Goal: Information Seeking & Learning: Find specific fact

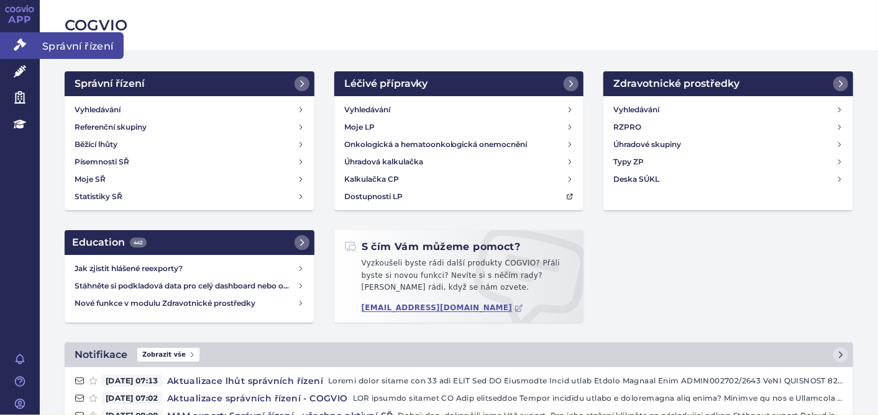
click at [30, 50] on link "Správní řízení" at bounding box center [20, 45] width 40 height 26
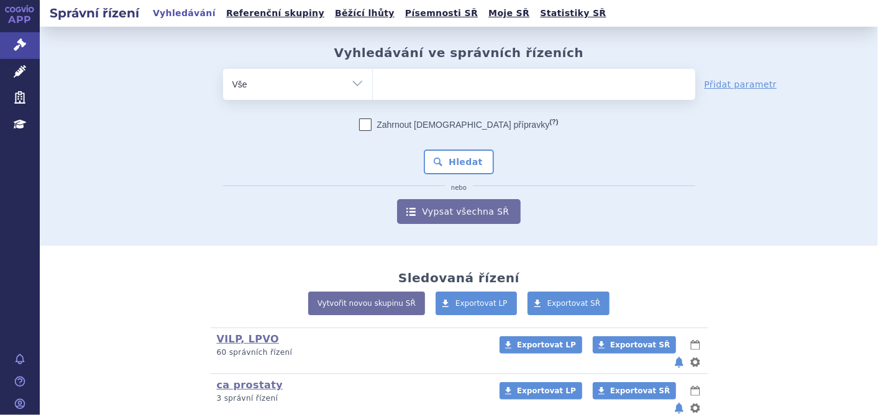
scroll to position [197, 0]
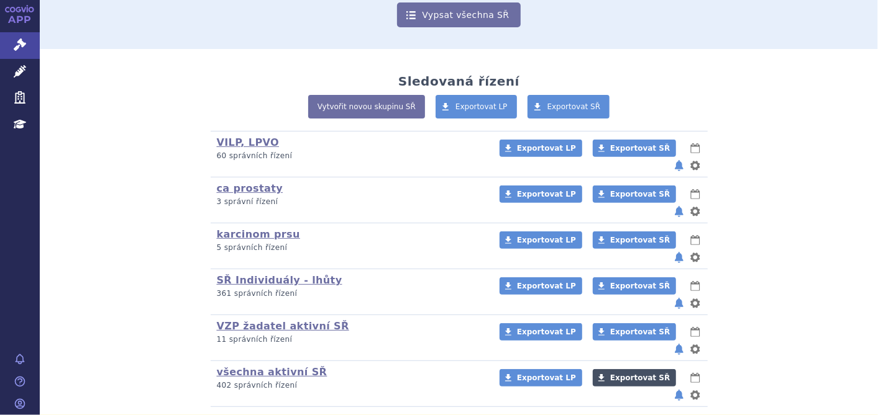
click at [614, 370] on link "Exportovat SŘ" at bounding box center [633, 378] width 83 height 17
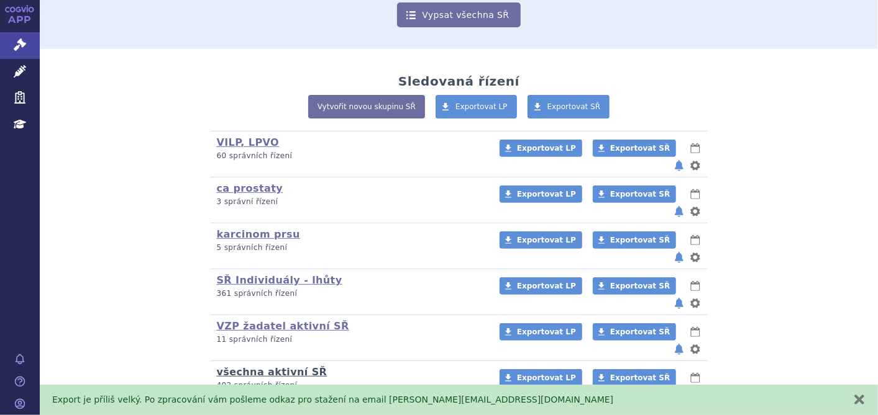
click at [256, 366] on link "všechna aktivní SŘ" at bounding box center [272, 372] width 111 height 12
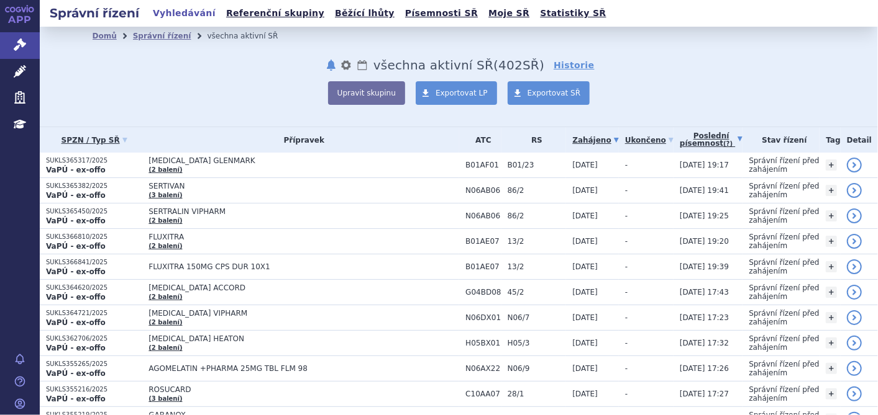
click at [703, 132] on link "Poslední písemnost (?)" at bounding box center [710, 139] width 63 height 25
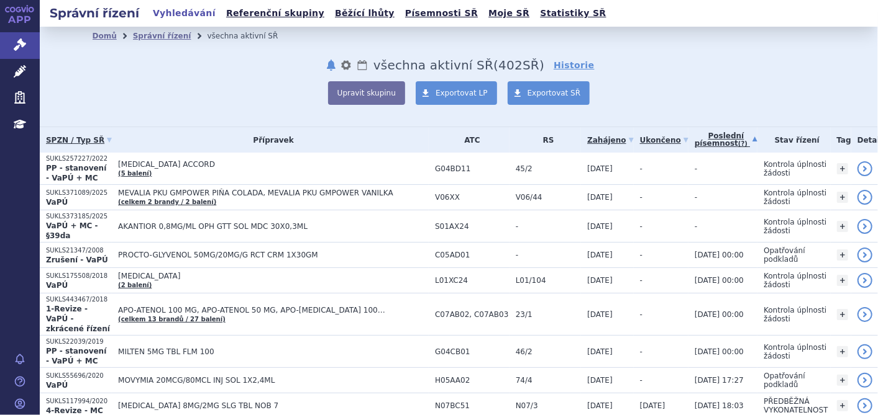
click at [694, 140] on link "Poslední písemnost (?)" at bounding box center [725, 139] width 63 height 25
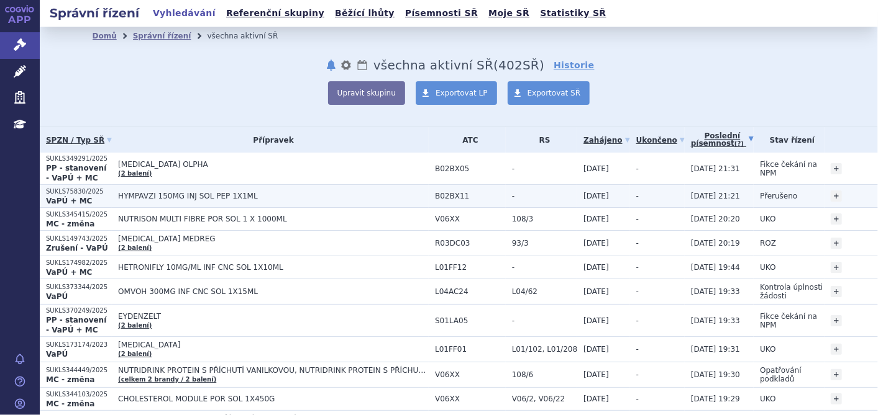
click at [68, 194] on p "SUKLS75830/2025" at bounding box center [79, 192] width 66 height 9
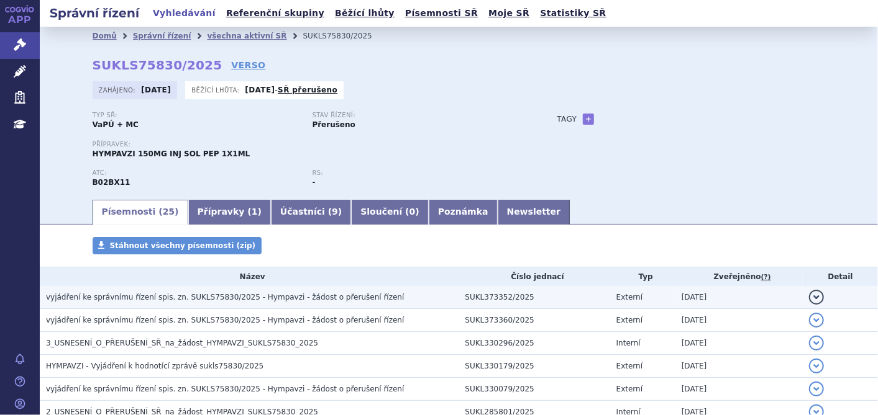
click at [218, 299] on span "vyjádření ke správnímu řízení spis. zn. SUKLS75830/2025 - Hympavzi - žádost o p…" at bounding box center [225, 297] width 358 height 9
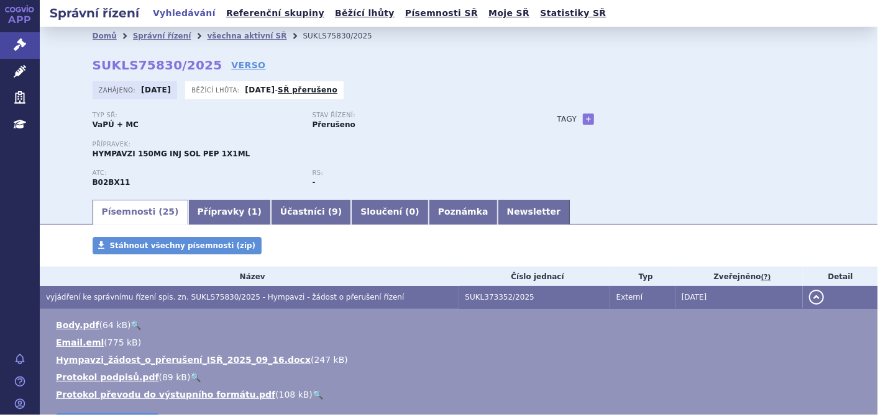
scroll to position [69, 0]
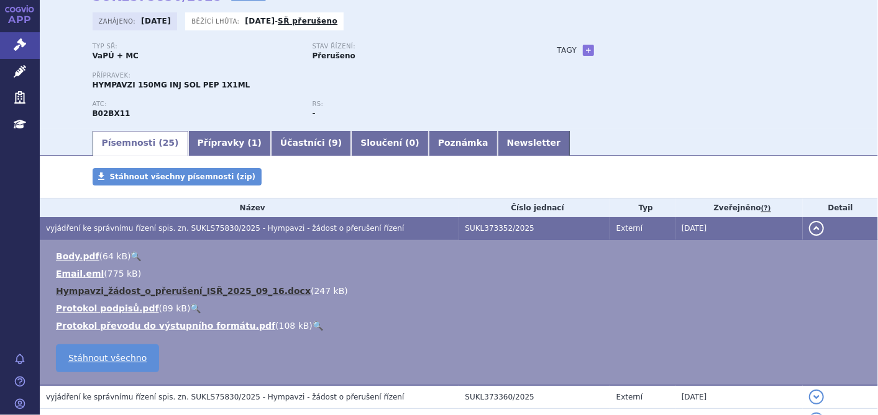
click at [163, 289] on link "Hympavzi_žádost_o_přerušení_ISŘ_2025_09_16.docx" at bounding box center [183, 291] width 255 height 10
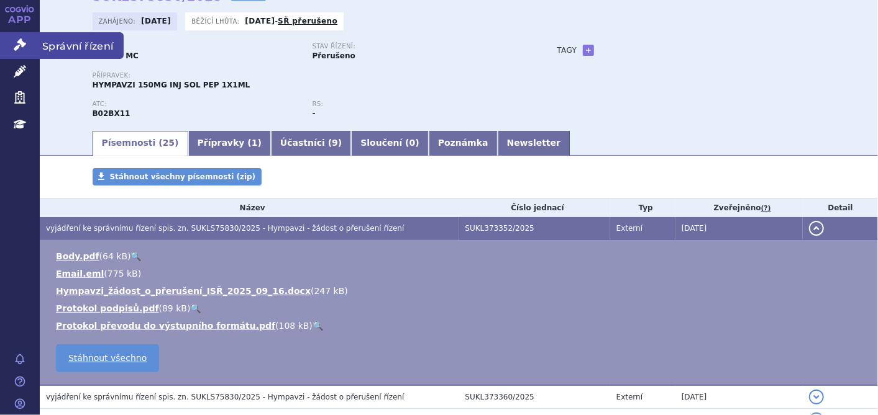
click at [11, 39] on link "Správní řízení" at bounding box center [20, 45] width 40 height 26
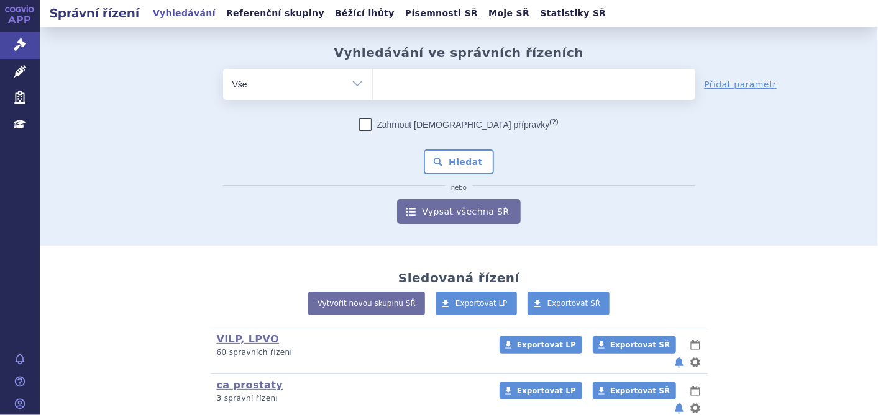
click at [550, 79] on ul at bounding box center [534, 82] width 322 height 26
click at [373, 79] on select at bounding box center [372, 83] width 1 height 31
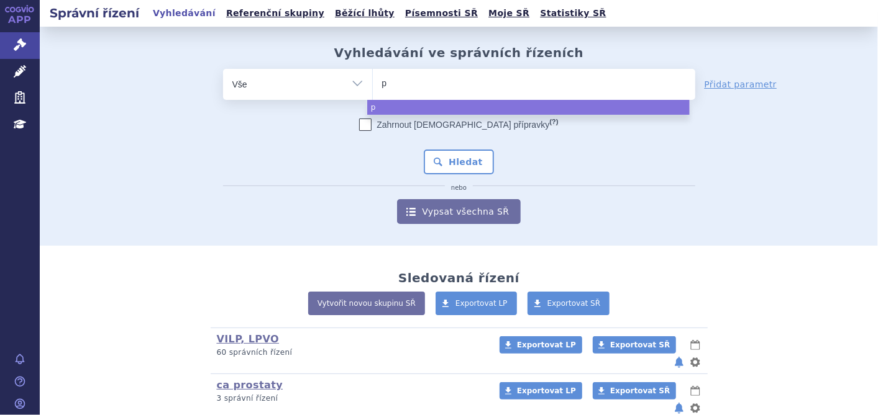
type input "pr"
type input "pro"
type input "prog"
type input "proge"
type input "proges"
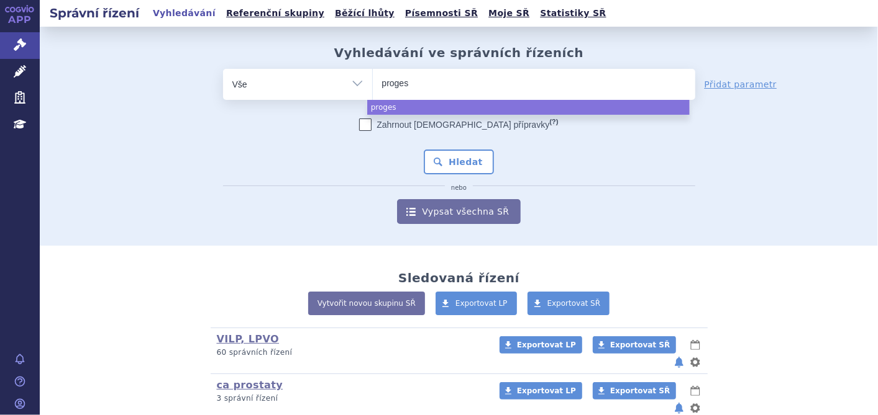
type input "progest"
type input "progeste"
type input "progester"
type input "progestero"
type input "progesteron"
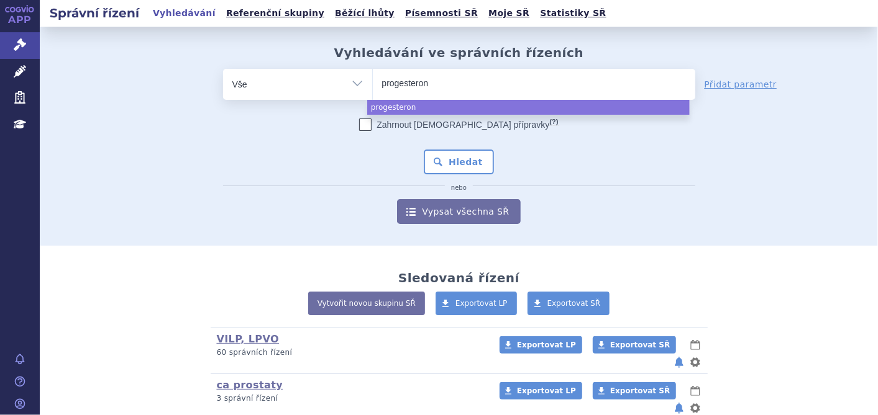
type input "progesteron"
type input "progesteron be"
type input "progesteron bes"
type input "progesteron besi"
type input "progesteron besins"
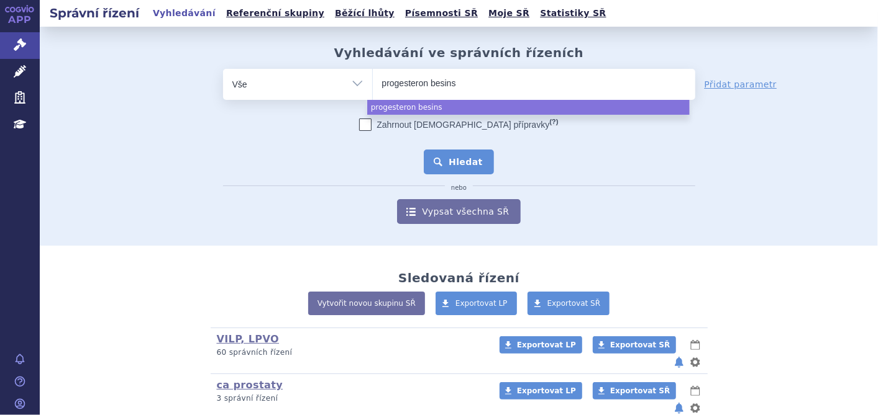
select select "progesteron besins"
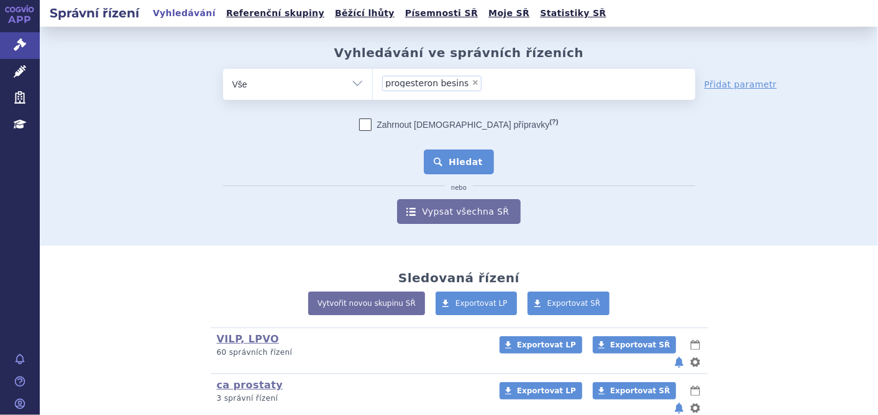
click at [450, 163] on button "Hledat" at bounding box center [459, 162] width 70 height 25
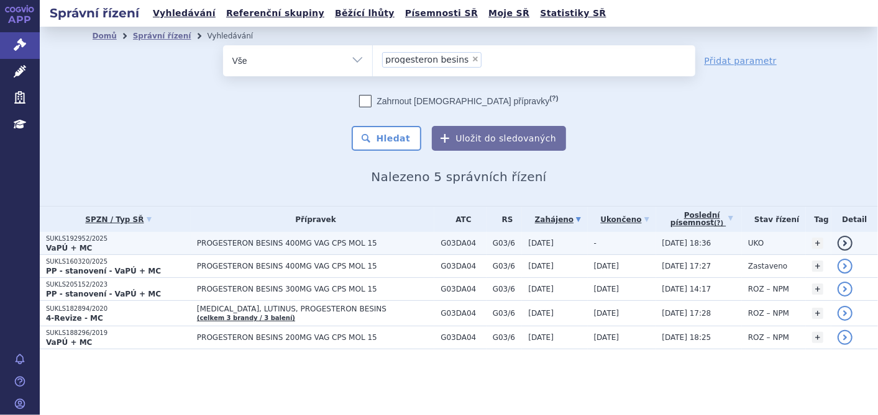
click at [114, 248] on p "VaPÚ + MC" at bounding box center [118, 248] width 145 height 10
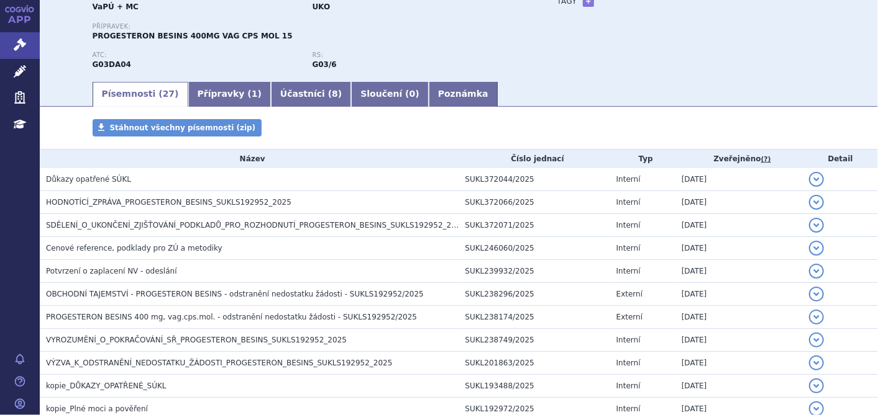
scroll to position [138, 0]
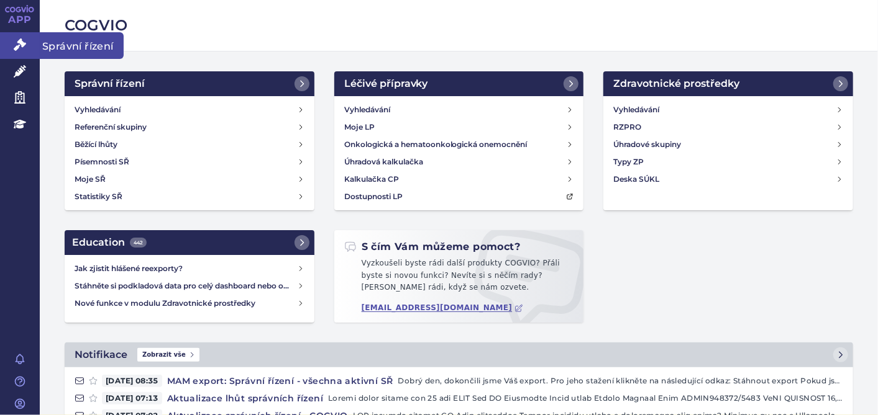
click at [21, 43] on icon at bounding box center [20, 45] width 12 height 12
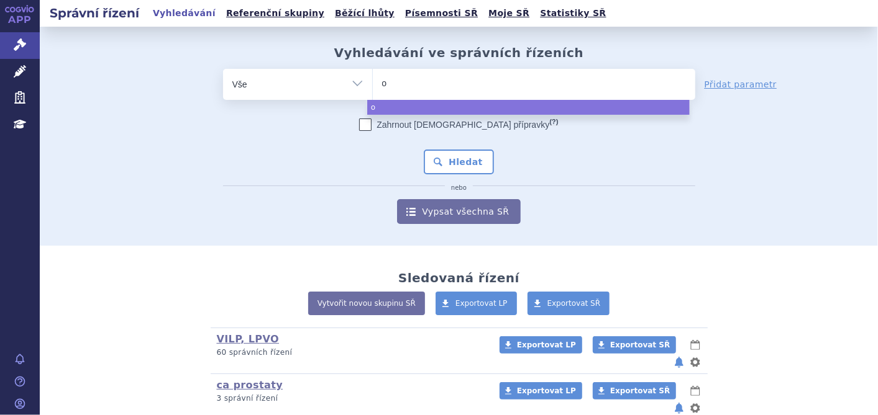
type input "on"
type input "onu"
type input "onur"
type input "onure"
type input "[MEDICAL_DATA]"
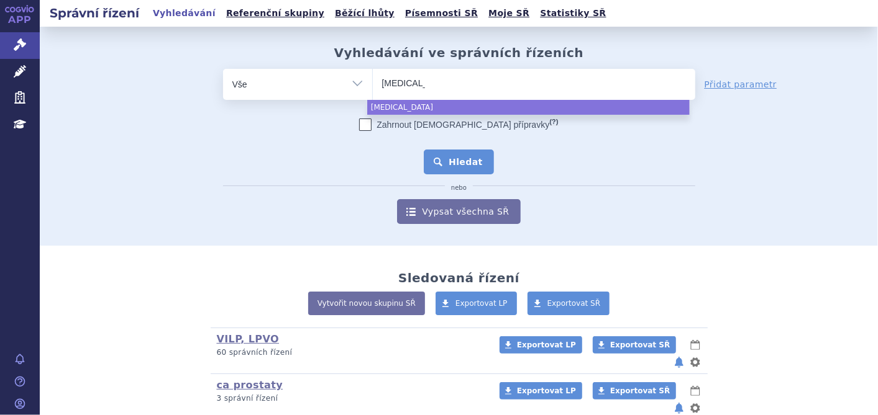
select select "[MEDICAL_DATA]"
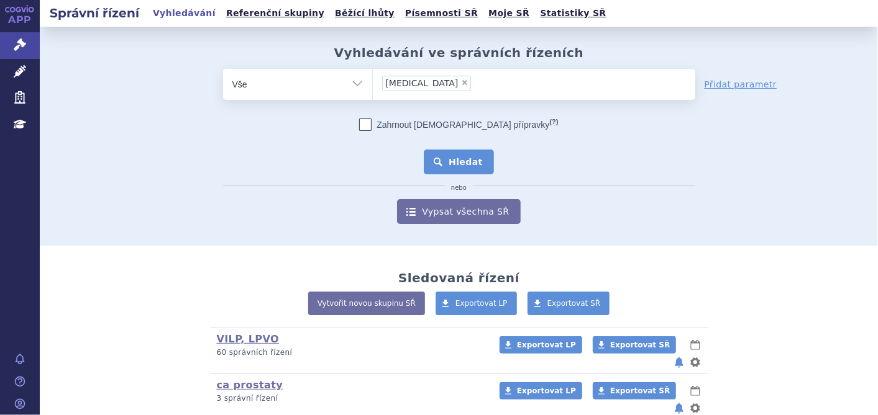
click at [448, 159] on button "Hledat" at bounding box center [459, 162] width 70 height 25
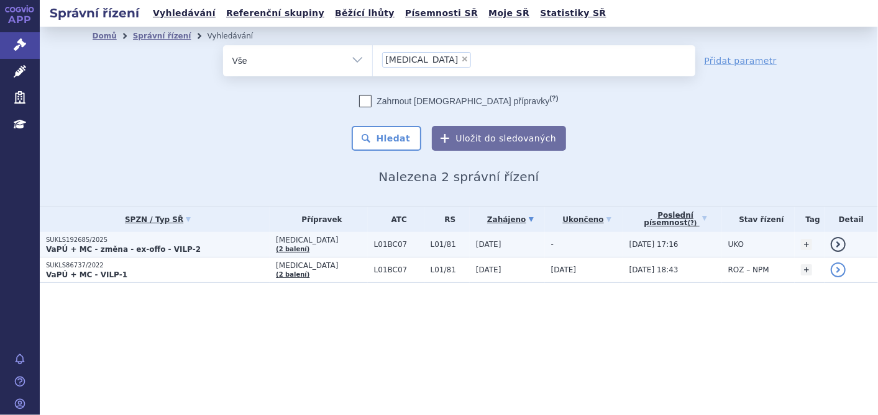
click at [67, 238] on p "SUKLS192685/2025" at bounding box center [158, 240] width 224 height 9
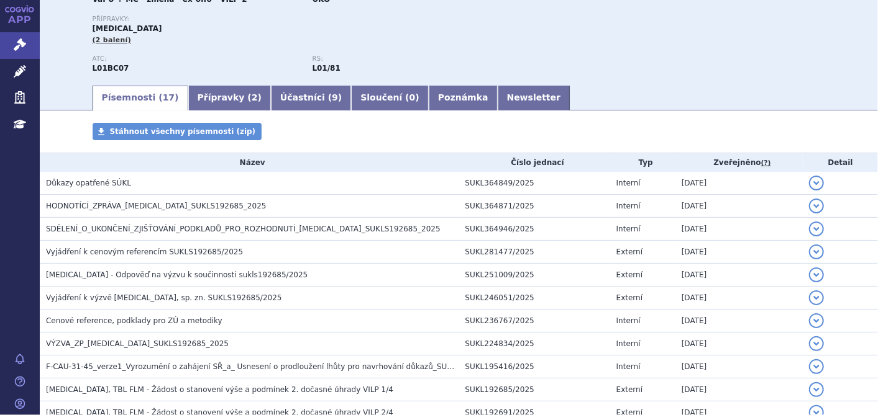
scroll to position [138, 0]
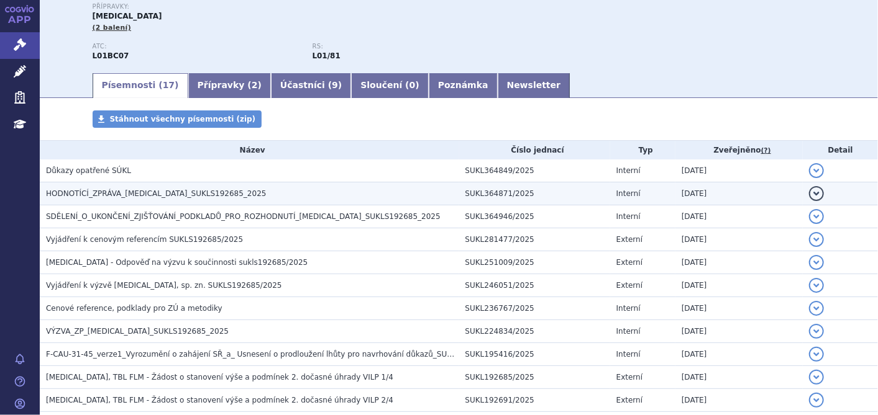
click at [65, 191] on span "HODNOTÍCÍ_ZPRÁVA_ONUREG_SUKLS192685_2025" at bounding box center [156, 193] width 220 height 9
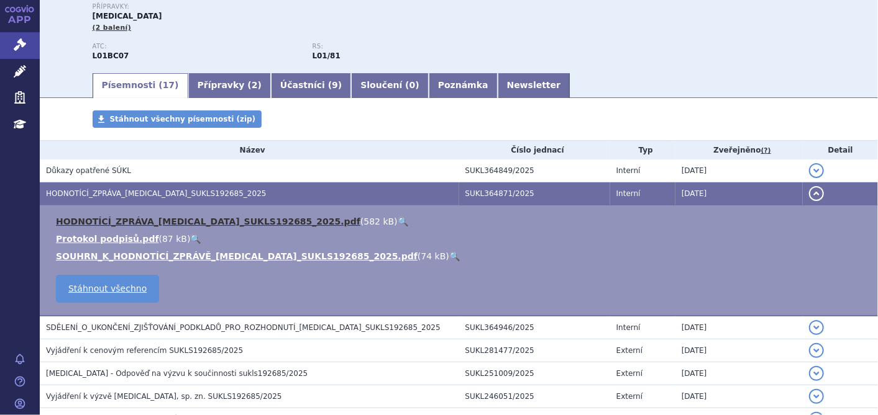
click at [83, 219] on link "HODNOTÍCÍ_ZPRÁVA_ONUREG_SUKLS192685_2025.pdf" at bounding box center [208, 222] width 304 height 10
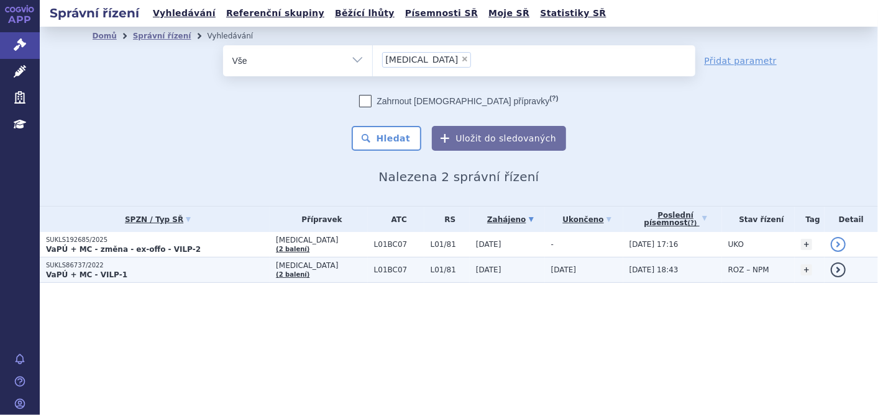
click at [299, 272] on link "(2 balení)" at bounding box center [293, 274] width 34 height 7
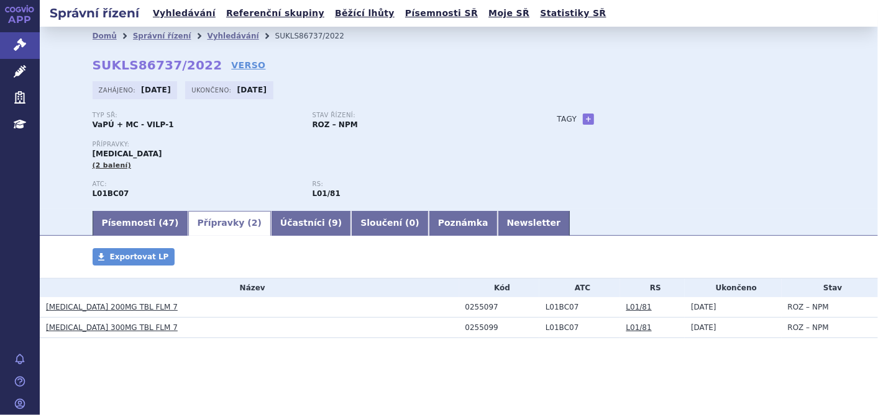
click at [109, 307] on link "[MEDICAL_DATA] 200MG TBL FLM 7" at bounding box center [112, 307] width 132 height 9
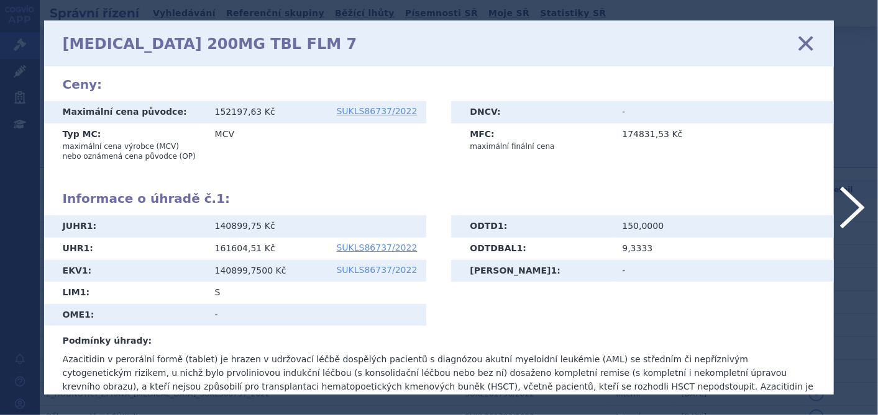
scroll to position [298, 0]
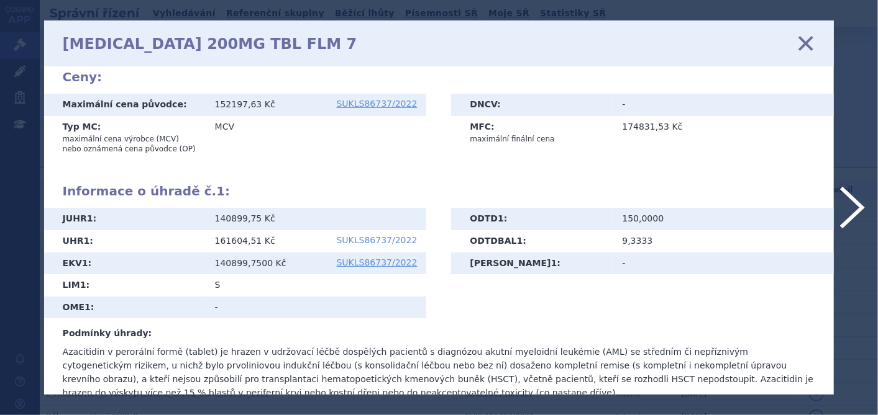
click at [390, 236] on link "SUKLS86737/2022" at bounding box center [377, 240] width 81 height 9
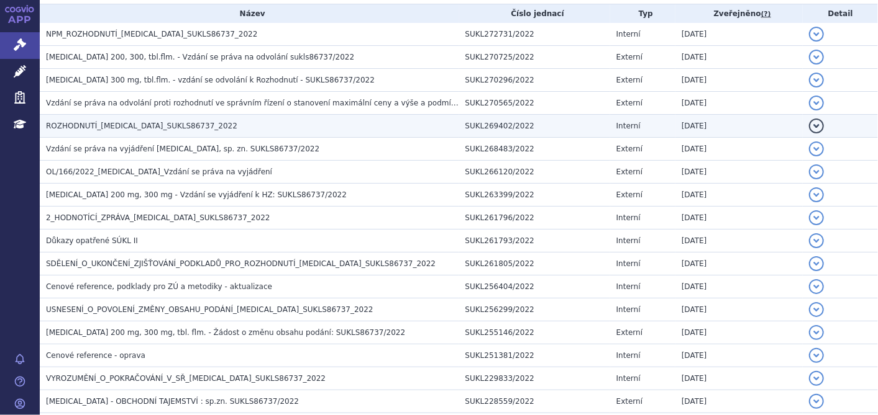
scroll to position [276, 0]
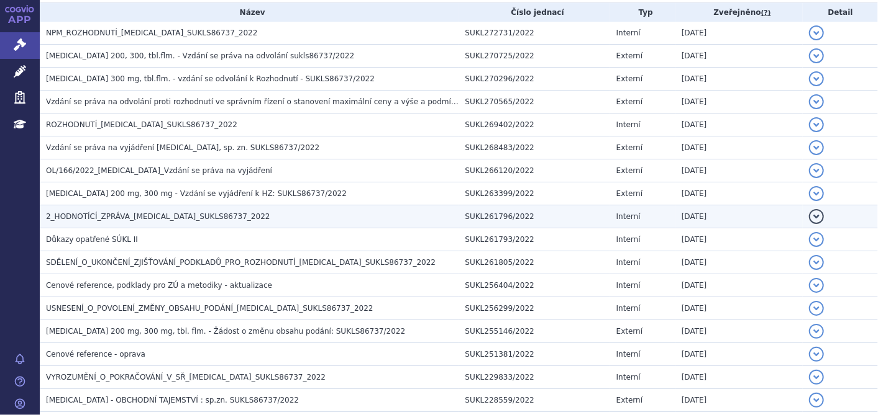
click at [153, 222] on h3 "2_HODNOTÍCÍ_ZPRÁVA_ONUREG_SUKLS86737_2022" at bounding box center [252, 217] width 413 height 12
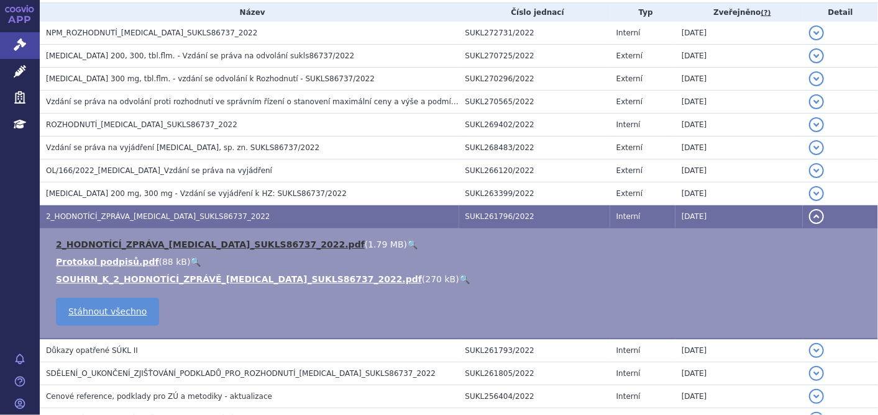
click at [154, 242] on link "2_HODNOTÍCÍ_ZPRÁVA_ONUREG_SUKLS86737_2022.pdf" at bounding box center [210, 245] width 309 height 10
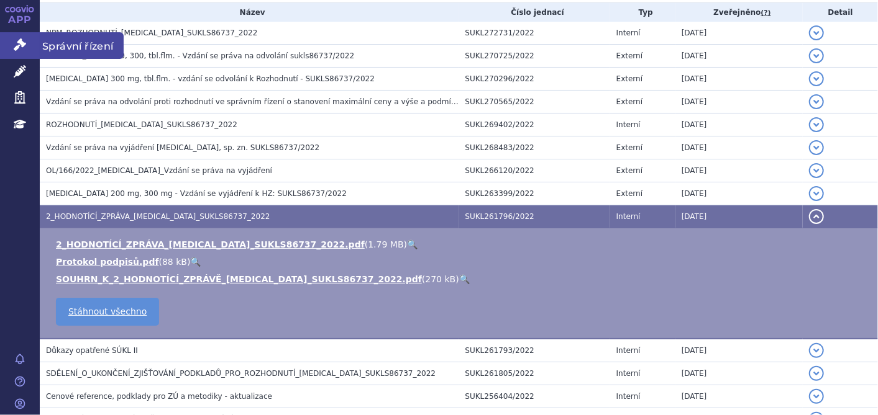
click at [10, 43] on link "Správní řízení" at bounding box center [20, 45] width 40 height 26
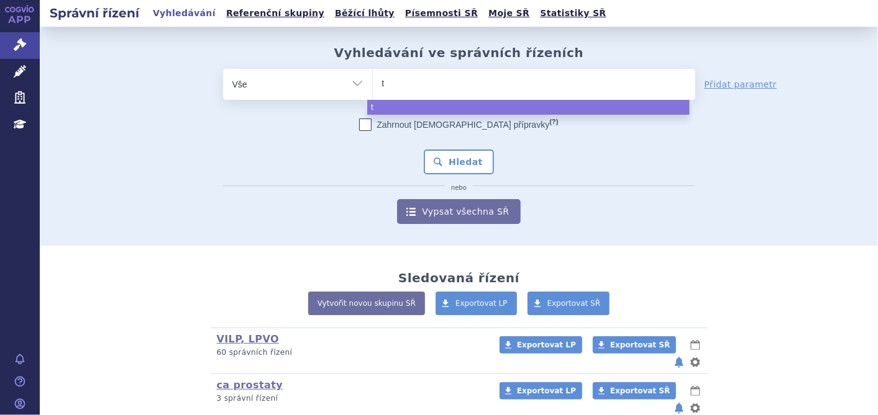
type input "ta"
type input "tav"
type input "tavn"
type input "tavne"
type input "tavneo"
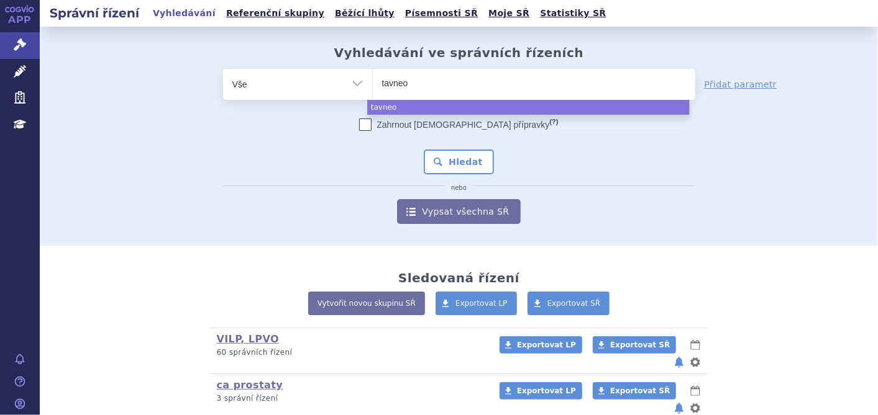
type input "tavneos"
select select "tavneos"
click at [466, 167] on button "Hledat" at bounding box center [459, 162] width 70 height 25
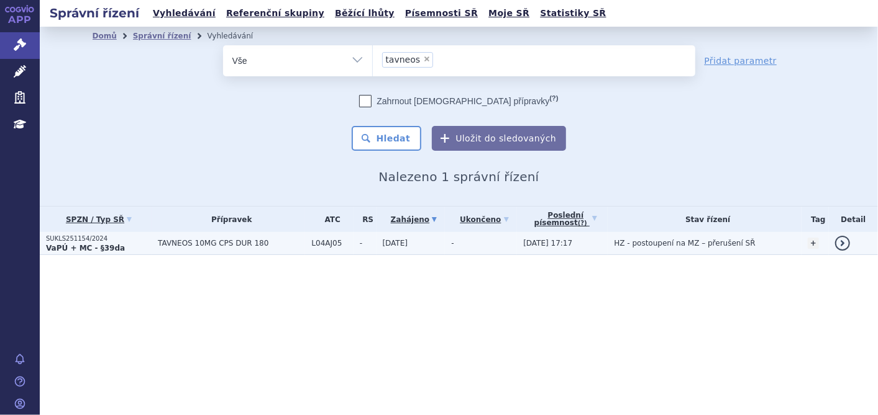
click at [207, 243] on span "TAVNEOS 10MG CPS DUR 180" at bounding box center [231, 243] width 147 height 9
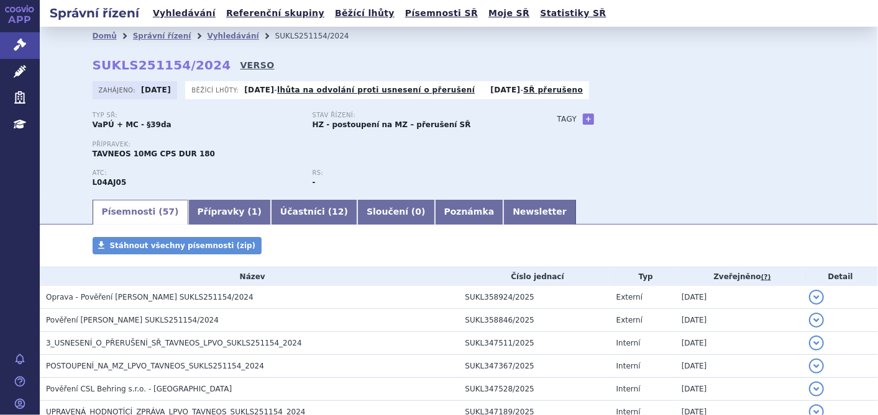
click at [240, 62] on link "VERSO" at bounding box center [257, 65] width 34 height 12
click at [14, 40] on icon at bounding box center [20, 45] width 12 height 12
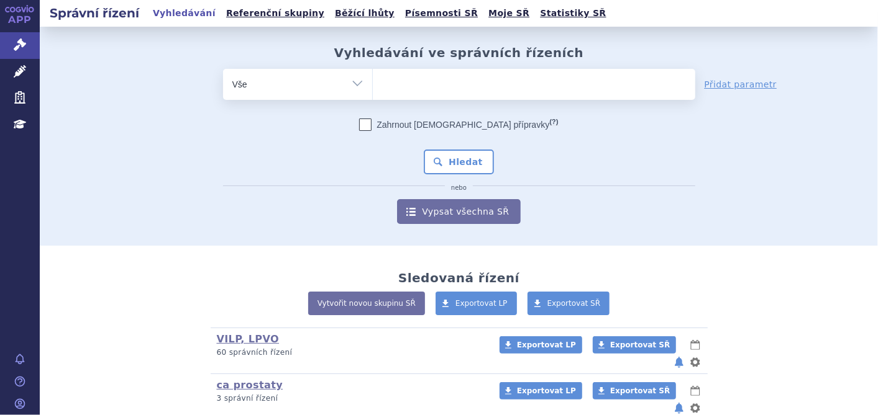
drag, startPoint x: 399, startPoint y: 100, endPoint x: 408, endPoint y: 87, distance: 16.0
click at [399, 100] on form "odstranit Vše Spisová značka Typ SŘ (?) Hledat" at bounding box center [459, 146] width 472 height 155
click at [408, 86] on ul at bounding box center [534, 82] width 322 height 26
click at [373, 86] on select at bounding box center [372, 83] width 1 height 31
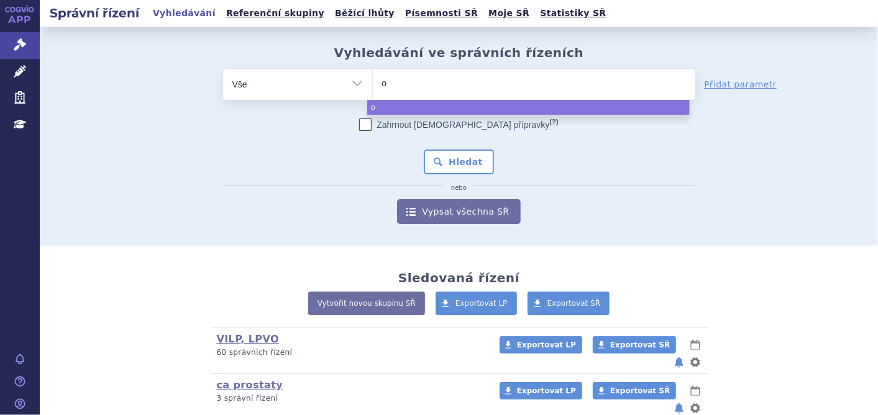
type input "on"
type input "onu"
type input "onure"
type input "[MEDICAL_DATA]"
select select "[MEDICAL_DATA]"
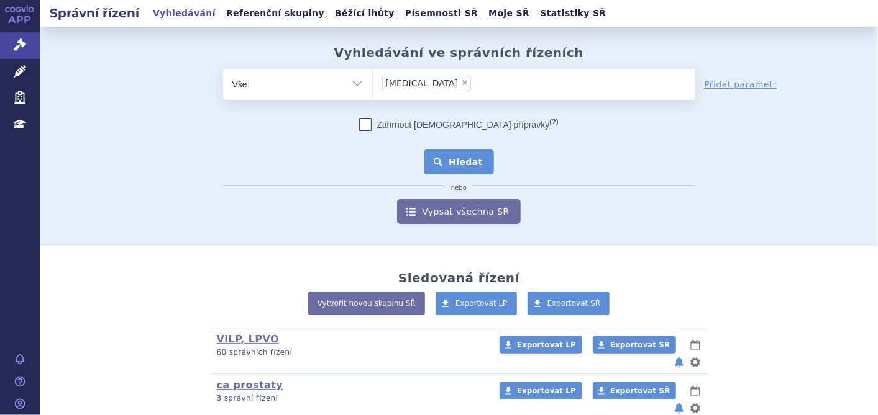
click at [467, 163] on button "Hledat" at bounding box center [459, 162] width 70 height 25
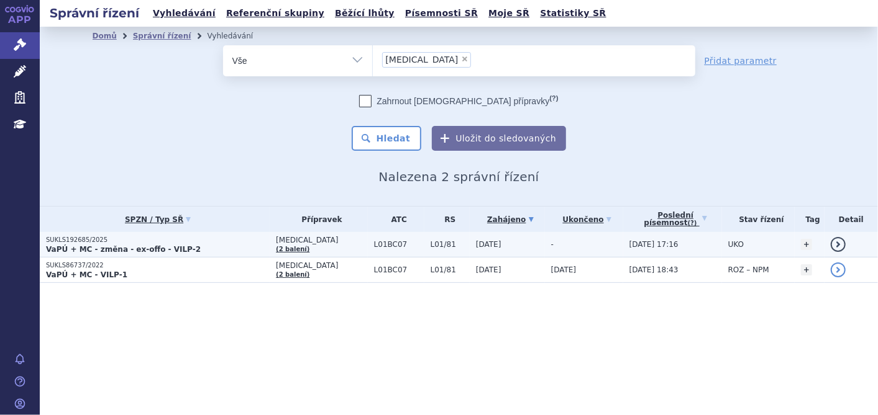
click at [60, 243] on p "SUKLS192685/2025" at bounding box center [158, 240] width 224 height 9
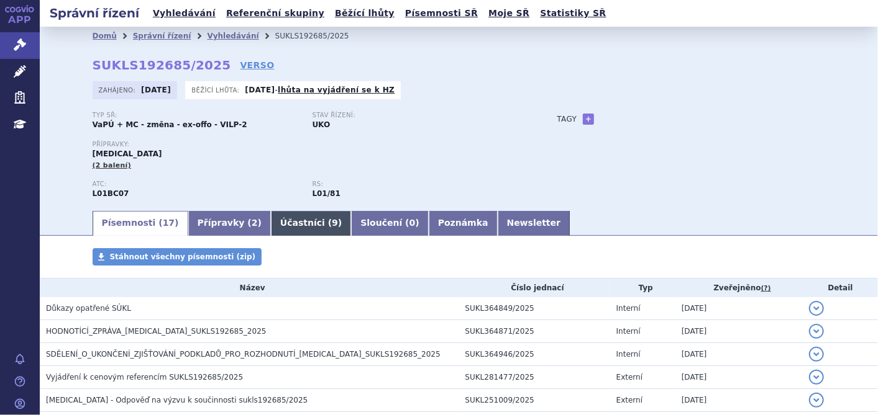
click at [273, 219] on link "Účastníci ( 9 )" at bounding box center [311, 223] width 80 height 25
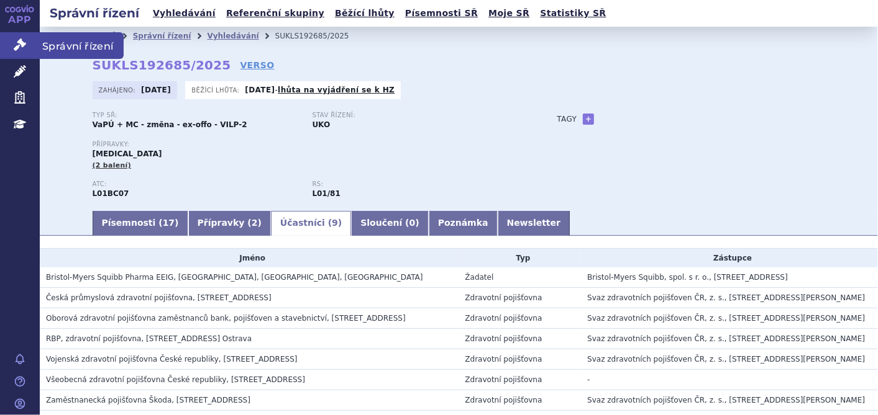
click at [23, 44] on icon at bounding box center [20, 45] width 12 height 12
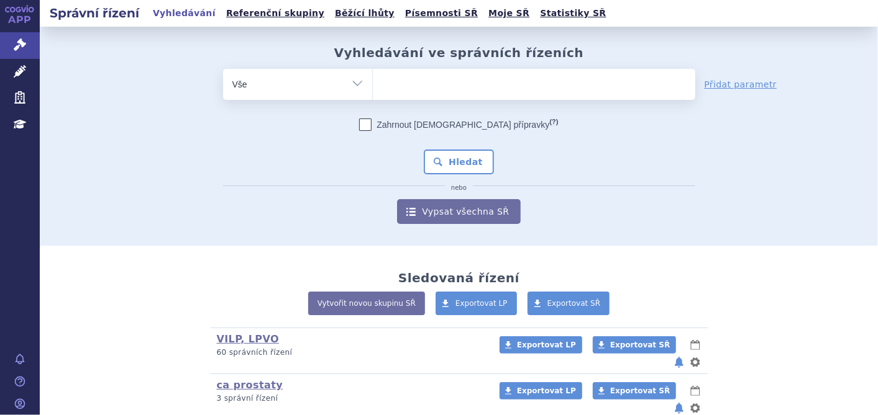
click at [560, 82] on ul at bounding box center [534, 82] width 322 height 26
click at [373, 82] on select at bounding box center [372, 83] width 1 height 31
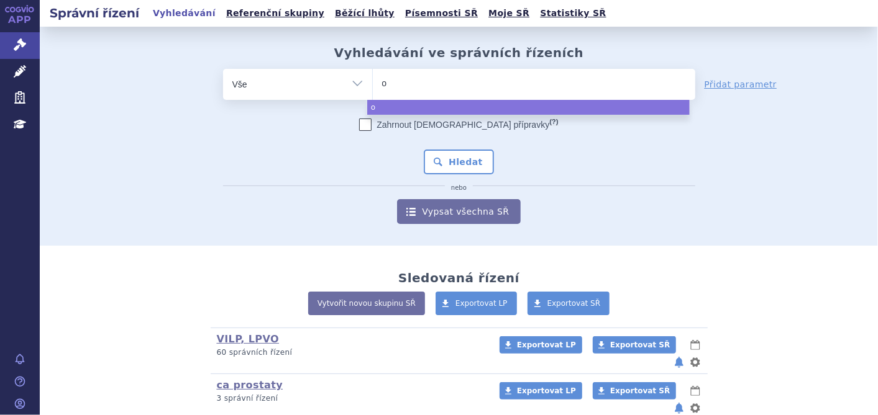
type input "on"
type input "onu"
type input "onur"
type input "onure"
type input "onureg"
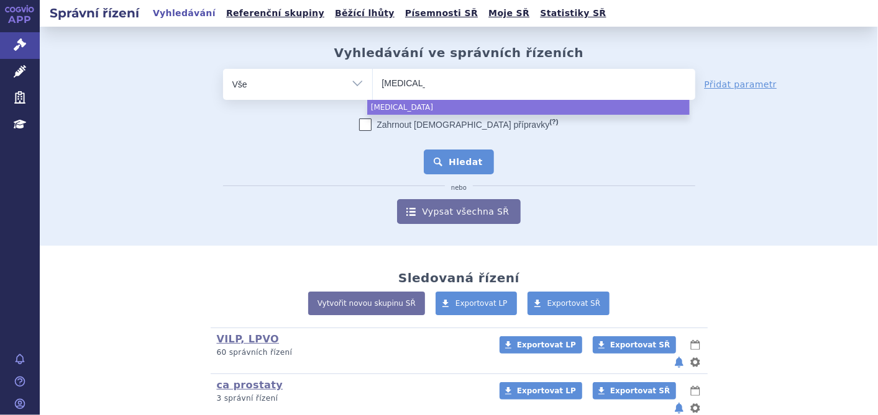
select select "onureg"
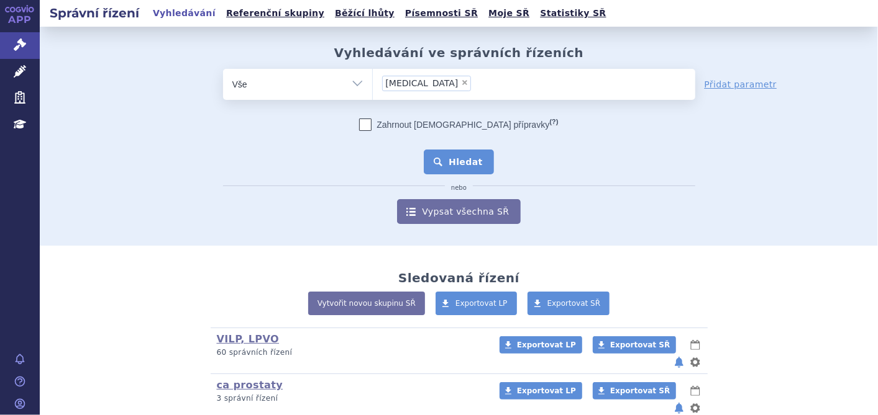
click at [451, 172] on button "Hledat" at bounding box center [459, 162] width 70 height 25
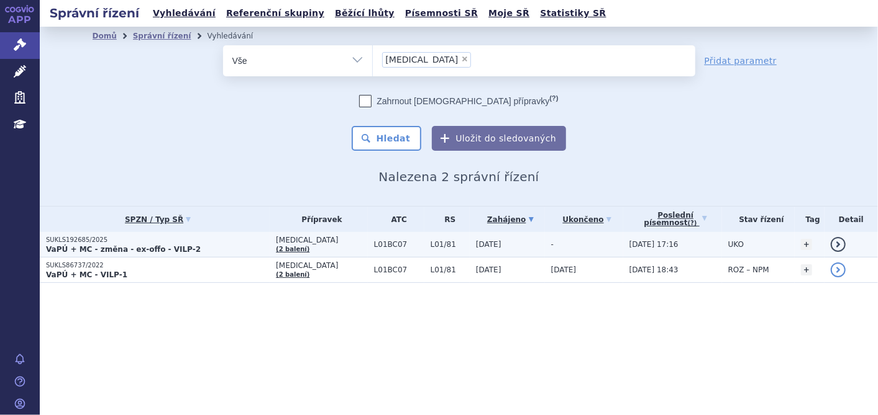
click at [127, 246] on strong "VaPÚ + MC - změna - ex-offo - VILP-2" at bounding box center [123, 249] width 155 height 9
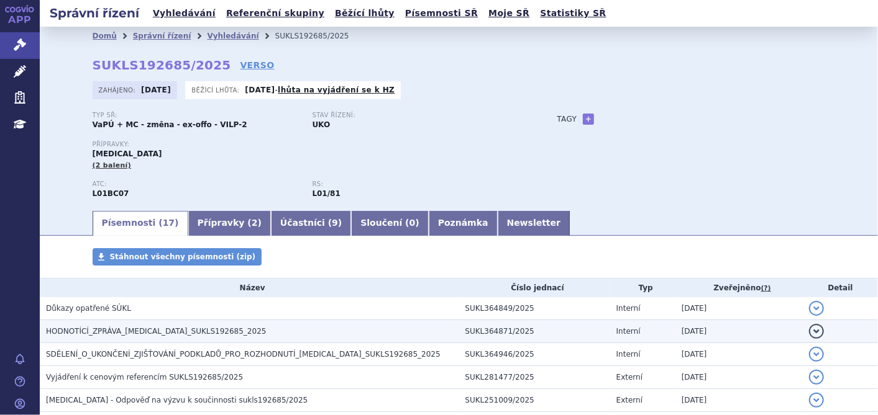
click at [125, 335] on span "HODNOTÍCÍ_ZPRÁVA_ONUREG_SUKLS192685_2025" at bounding box center [156, 331] width 220 height 9
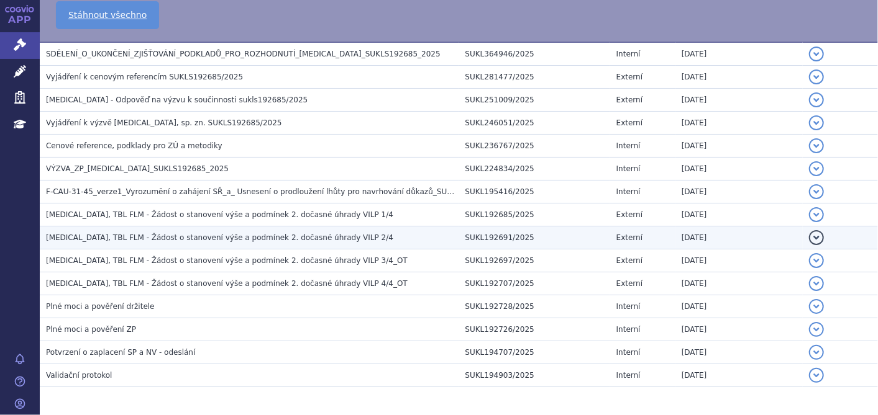
scroll to position [414, 0]
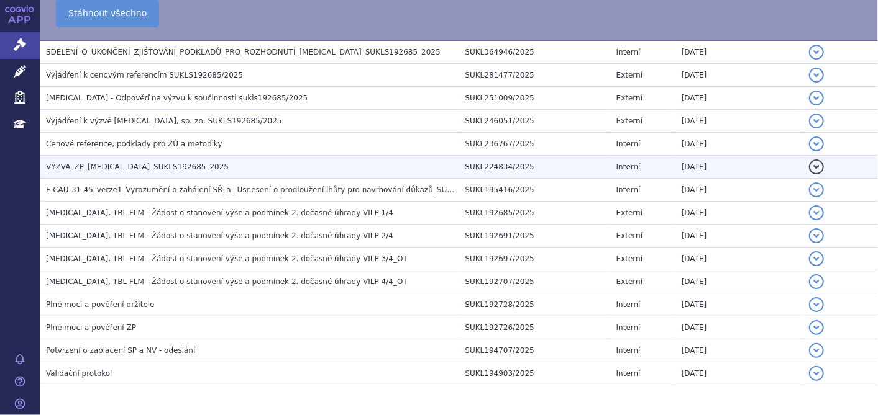
click at [88, 168] on span "VÝZVA_ZP_ONUREG_SUKLS192685_2025" at bounding box center [137, 167] width 183 height 9
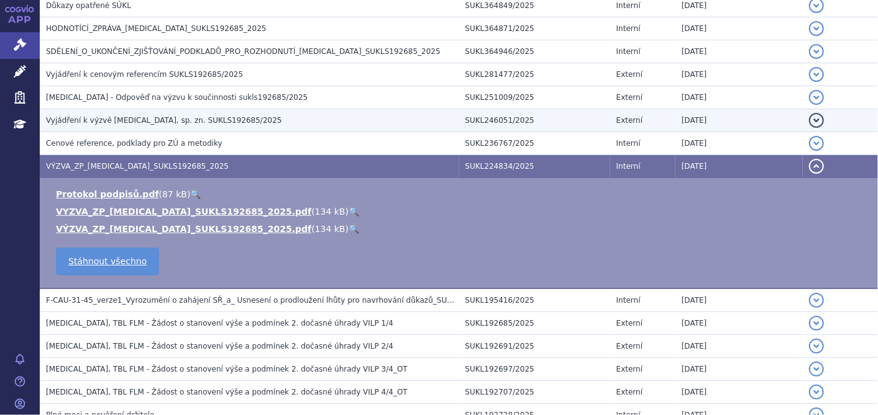
click at [101, 120] on span "Vyjádření k výzvě ONUREG, sp. zn. SUKLS192685/2025" at bounding box center [164, 120] width 236 height 9
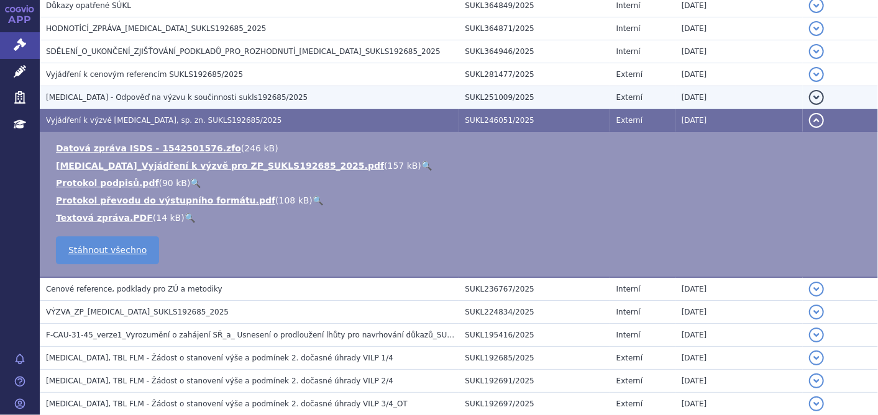
click at [102, 98] on span "ONUREG - Odpověď na výzvu k součinnosti sukls192685/2025" at bounding box center [176, 97] width 261 height 9
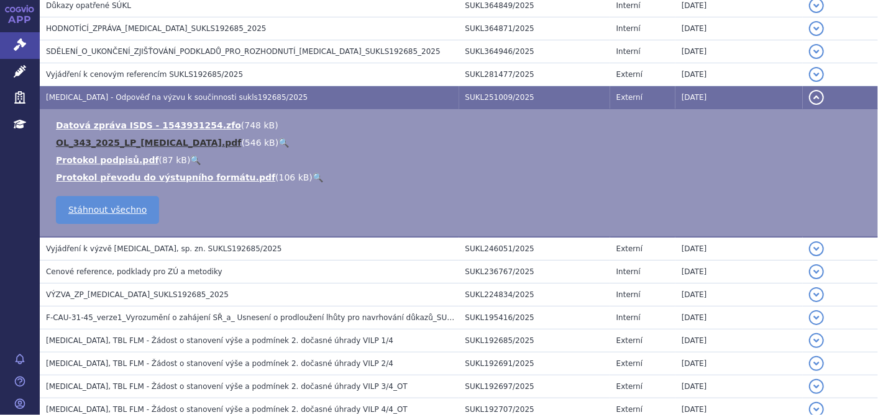
click at [93, 143] on link "OL_343_2025_LP_ONUREG.pdf" at bounding box center [148, 143] width 185 height 10
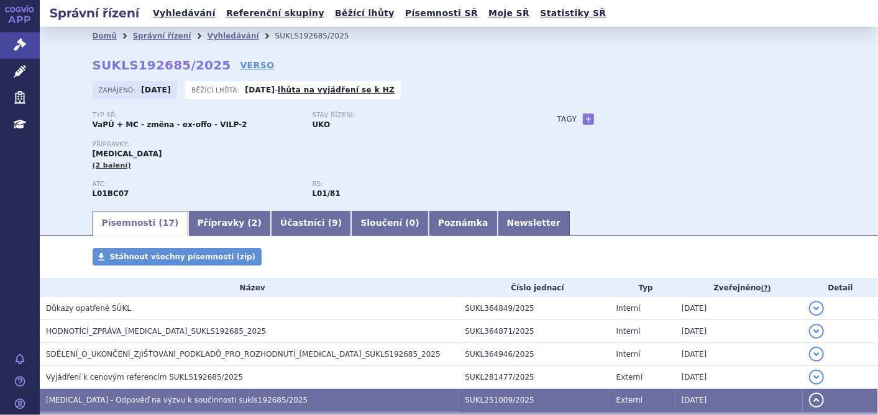
scroll to position [0, 0]
click at [21, 39] on icon at bounding box center [20, 45] width 12 height 12
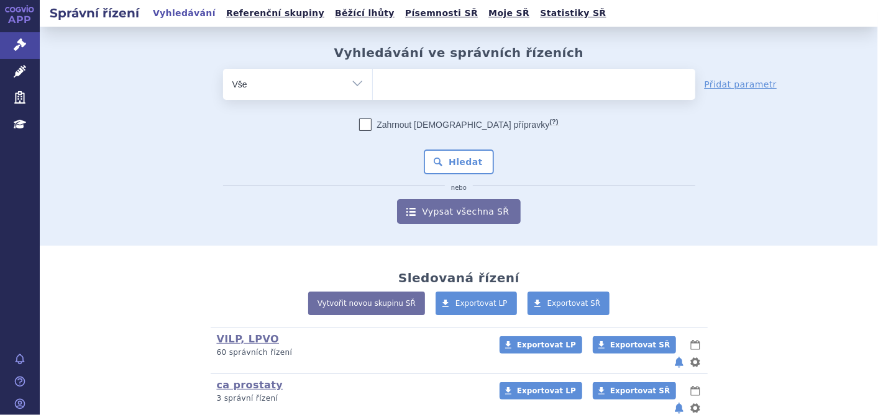
click at [446, 78] on ul at bounding box center [534, 82] width 322 height 26
click at [373, 78] on select at bounding box center [372, 83] width 1 height 31
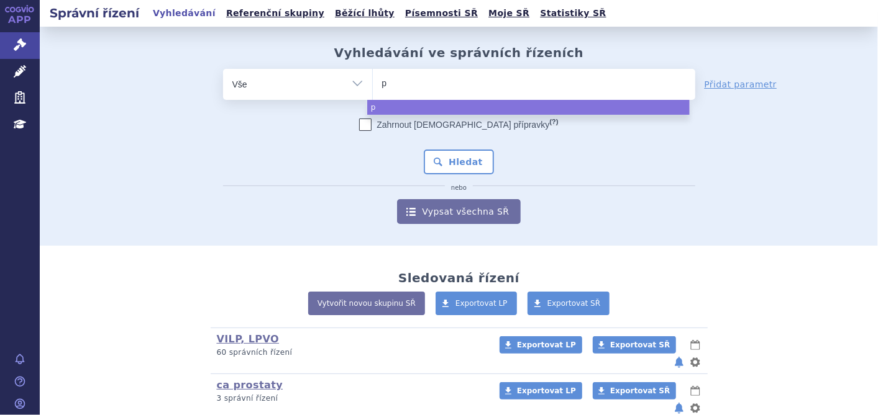
type input "pr"
type input "pro"
type input "proge"
type input "proges"
type input "progest"
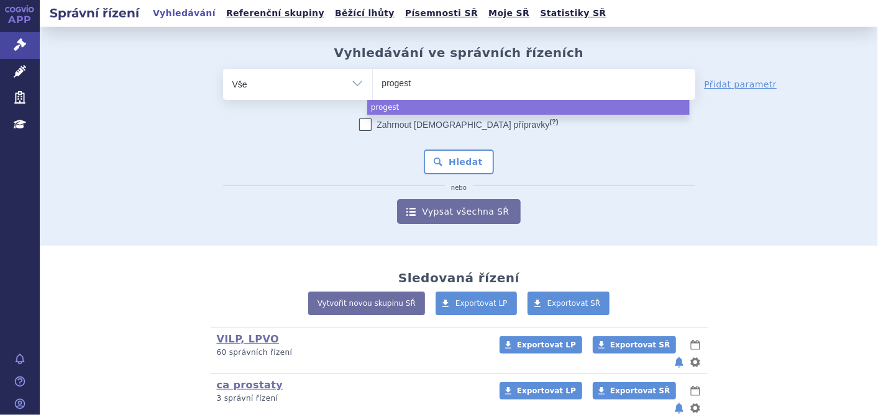
type input "progeste"
type input "progester"
type input "progestero"
type input "progesteron"
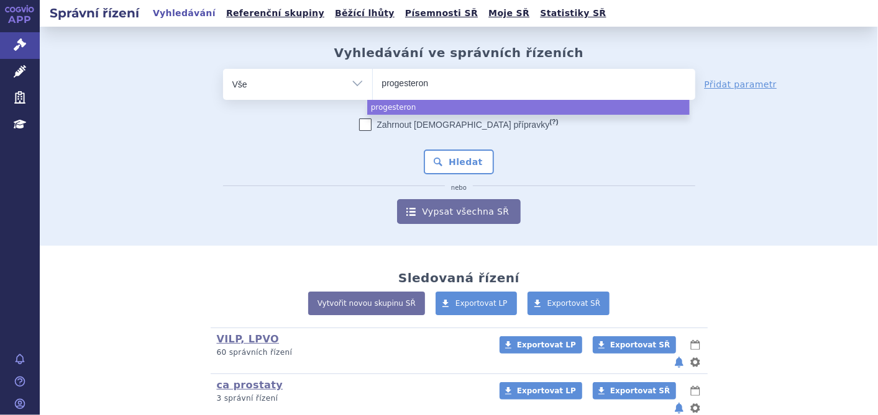
type input "progesteron b"
type input "progesteron be"
select select "progesteron be"
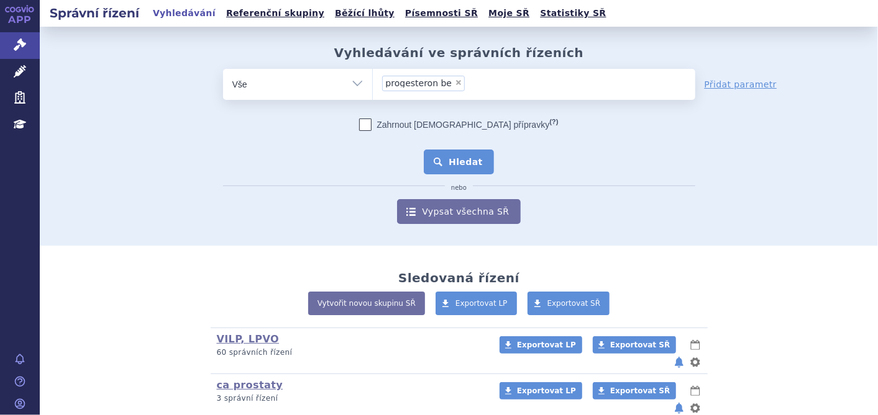
click at [469, 161] on button "Hledat" at bounding box center [459, 162] width 70 height 25
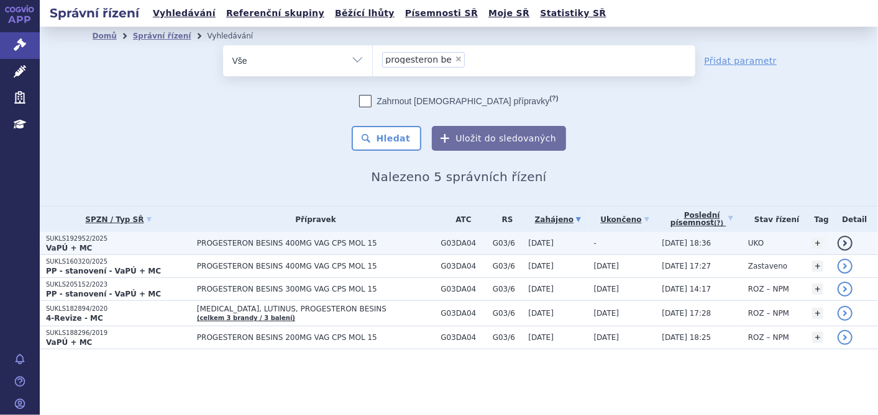
click at [302, 248] on td "PROGESTERON BESINS 400MG VAG CPS MOL 15" at bounding box center [312, 243] width 243 height 23
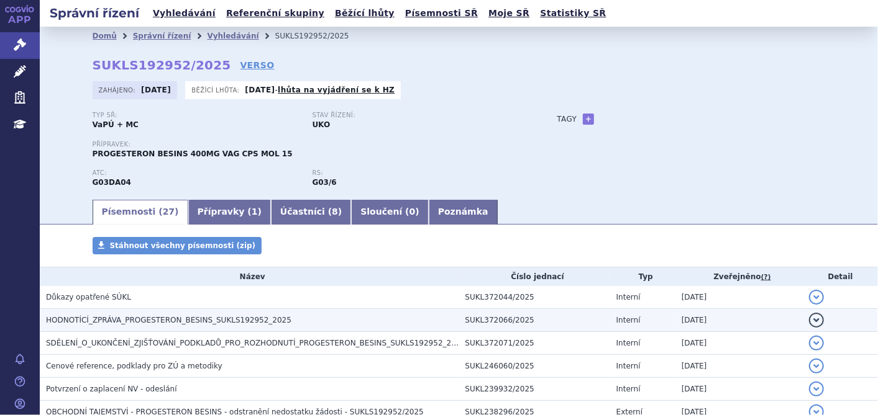
click at [140, 324] on span "HODNOTÍCÍ_ZPRÁVA_PROGESTERON_BESINS_SUKLS192952_2025" at bounding box center [168, 320] width 245 height 9
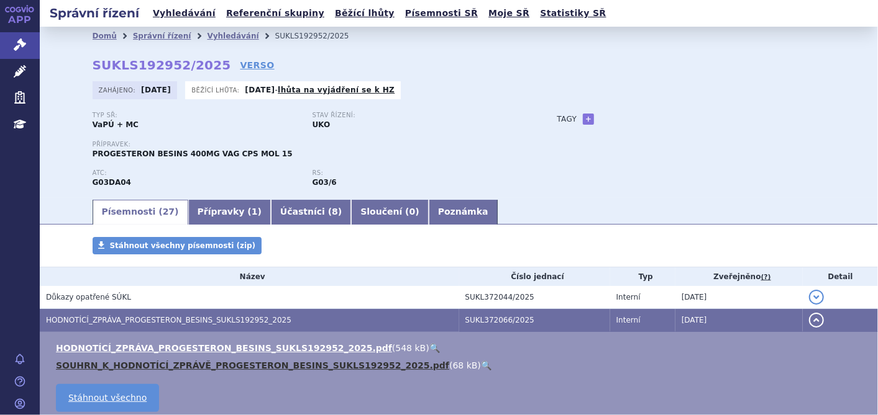
click at [140, 364] on link "SOUHRN_K_HODNOTÍCÍ_ZPRÁVĚ_PROGESTERON_BESINS_SUKLS192952_2025.pdf" at bounding box center [252, 366] width 393 height 10
